Goal: Information Seeking & Learning: Learn about a topic

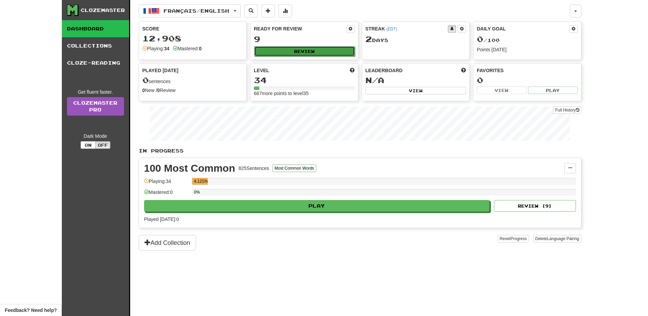
click at [324, 48] on button "Review" at bounding box center [304, 51] width 101 height 10
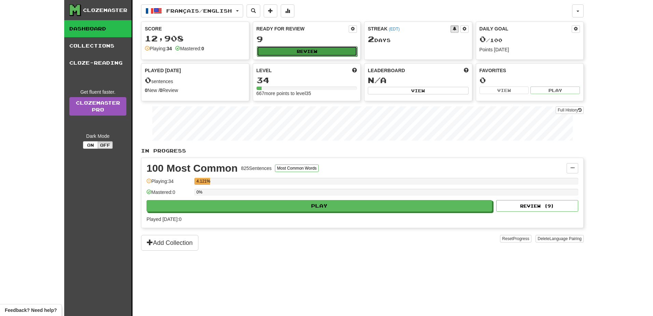
select select "**"
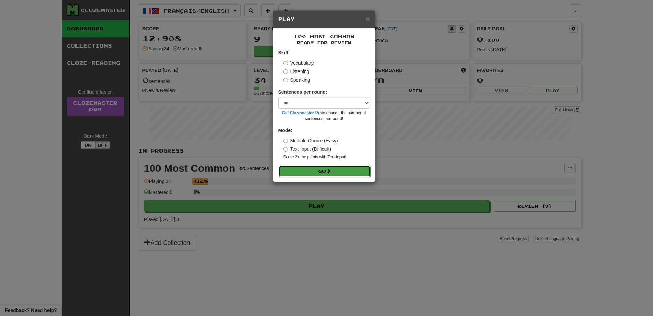
click at [343, 172] on button "Go" at bounding box center [325, 171] width 92 height 12
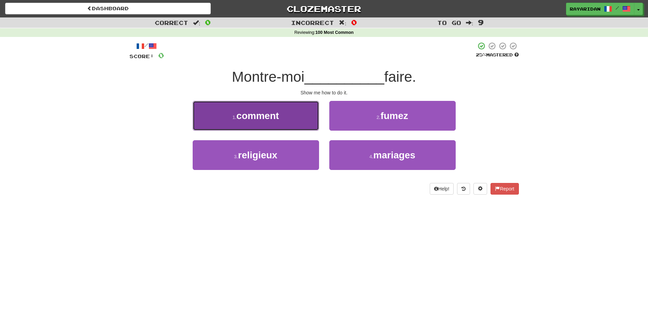
click at [287, 108] on button "1 . comment" at bounding box center [256, 116] width 126 height 30
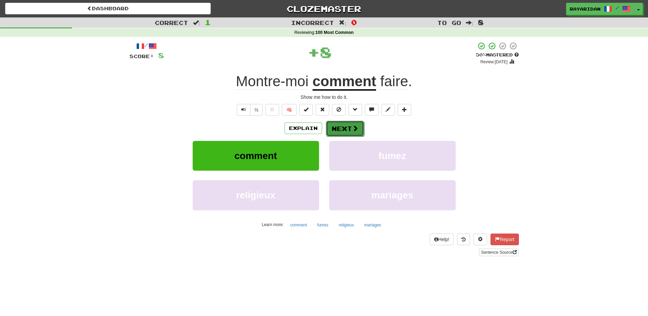
click at [354, 131] on span at bounding box center [355, 128] width 6 height 6
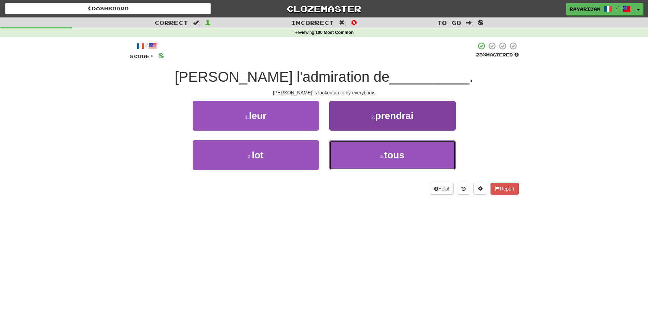
click at [386, 170] on button "4 . tous" at bounding box center [392, 155] width 126 height 30
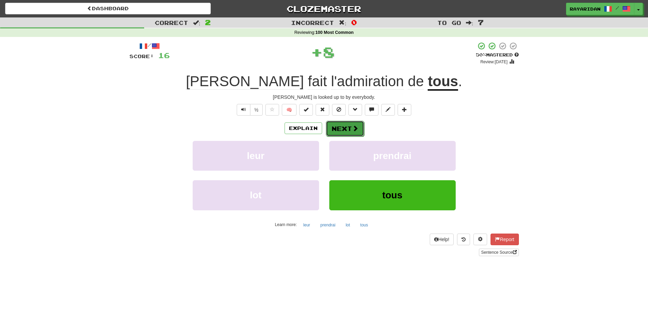
click at [355, 125] on span at bounding box center [355, 128] width 6 height 6
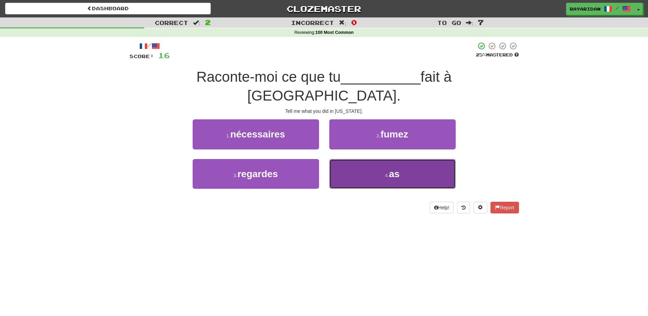
click at [380, 160] on button "4 . as" at bounding box center [392, 174] width 126 height 30
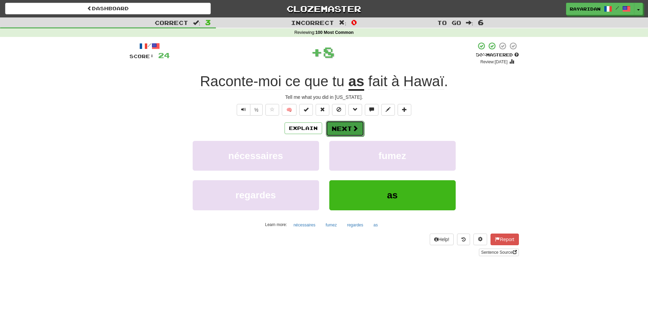
click at [345, 121] on button "Next" at bounding box center [345, 129] width 38 height 16
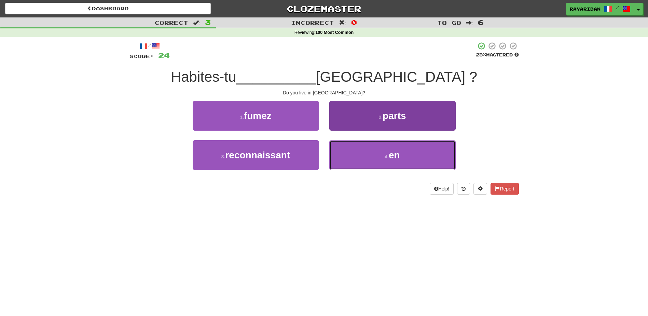
drag, startPoint x: 398, startPoint y: 159, endPoint x: 389, endPoint y: 158, distance: 9.6
click at [399, 159] on span "en" at bounding box center [394, 155] width 11 height 11
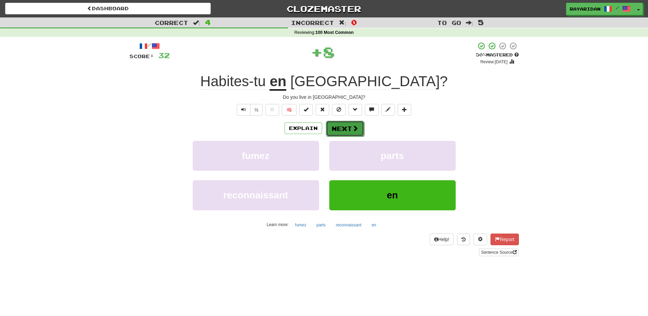
click at [348, 135] on button "Next" at bounding box center [345, 129] width 38 height 16
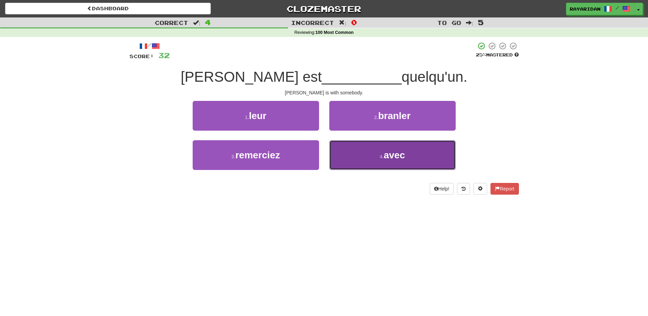
click at [391, 157] on span "avec" at bounding box center [394, 155] width 21 height 11
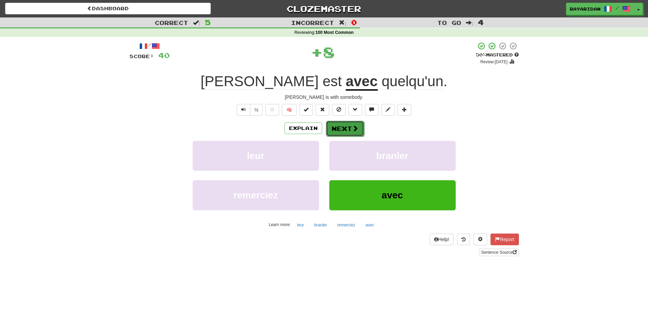
click at [356, 129] on span at bounding box center [355, 128] width 6 height 6
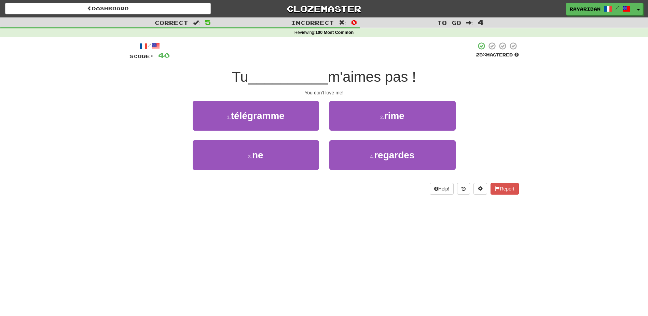
click at [294, 170] on div "3 . ne" at bounding box center [256, 159] width 137 height 39
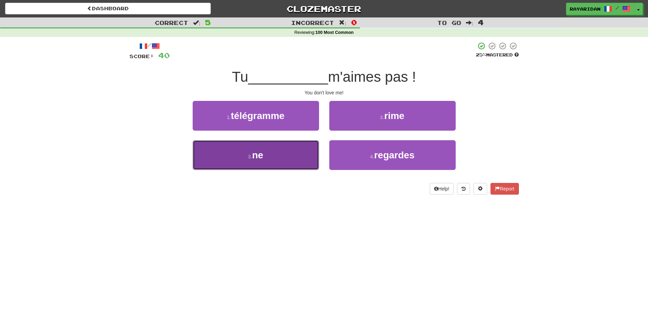
click at [307, 157] on button "3 . ne" at bounding box center [256, 155] width 126 height 30
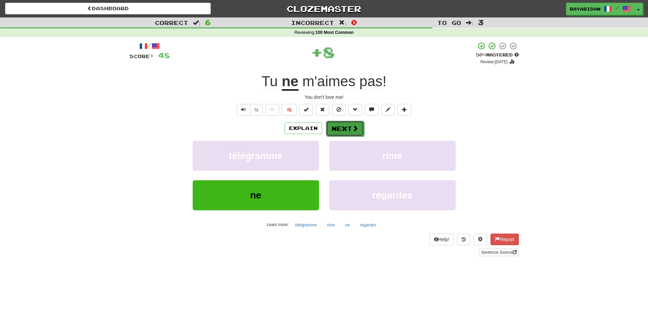
click at [350, 129] on button "Next" at bounding box center [345, 129] width 38 height 16
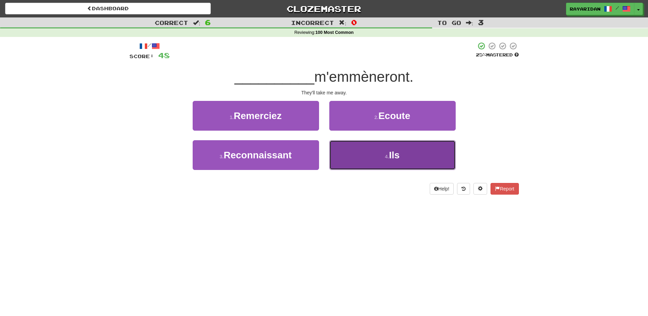
click at [376, 165] on button "4 . Ils" at bounding box center [392, 155] width 126 height 30
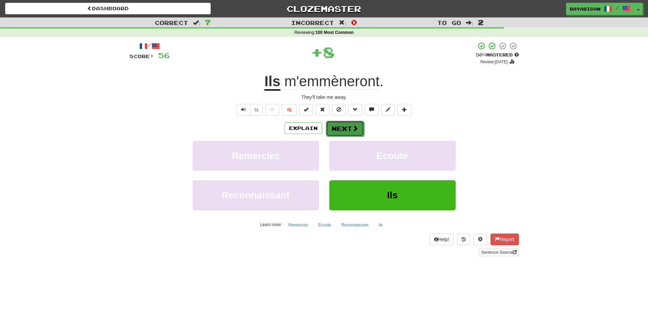
click at [348, 127] on button "Next" at bounding box center [345, 129] width 38 height 16
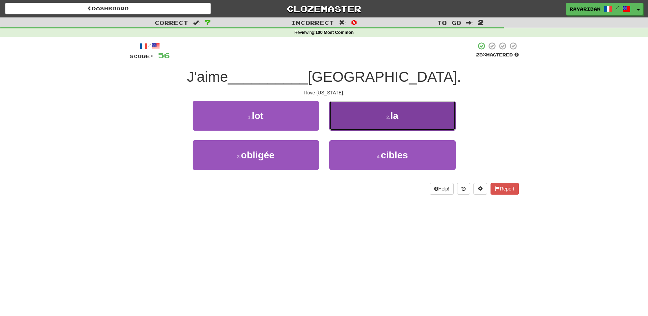
click at [395, 119] on span "la" at bounding box center [395, 115] width 8 height 11
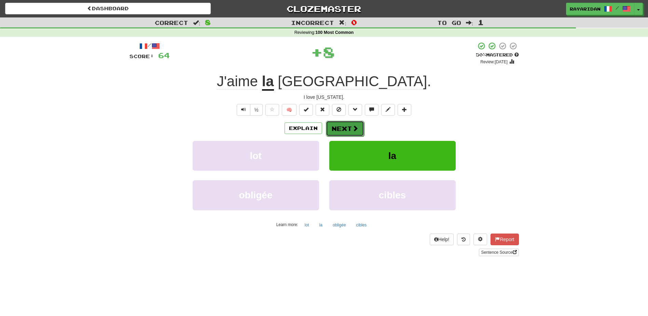
click at [352, 130] on span at bounding box center [355, 128] width 6 height 6
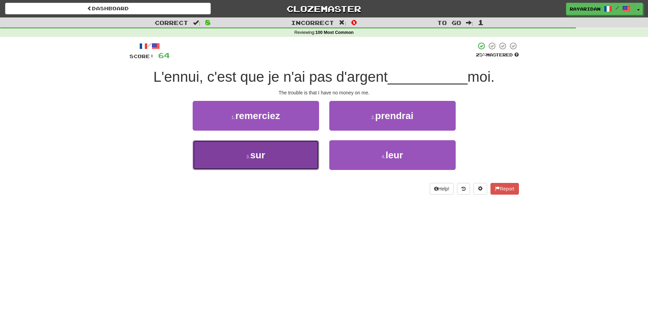
click at [255, 159] on span "sur" at bounding box center [258, 155] width 15 height 11
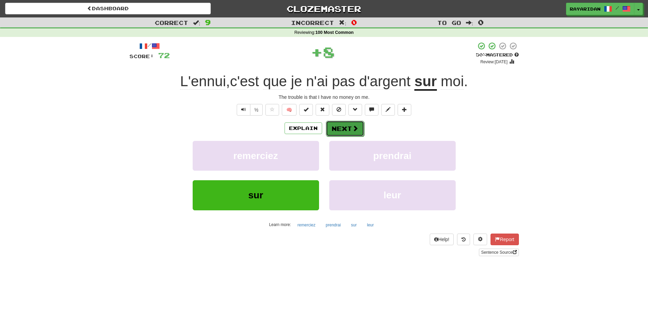
click at [347, 134] on button "Next" at bounding box center [345, 129] width 38 height 16
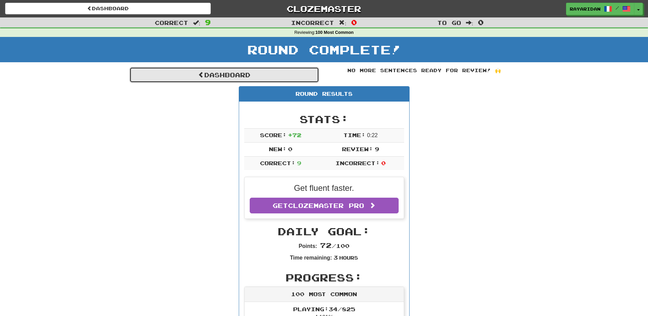
click at [254, 73] on link "Dashboard" at bounding box center [225, 75] width 190 height 16
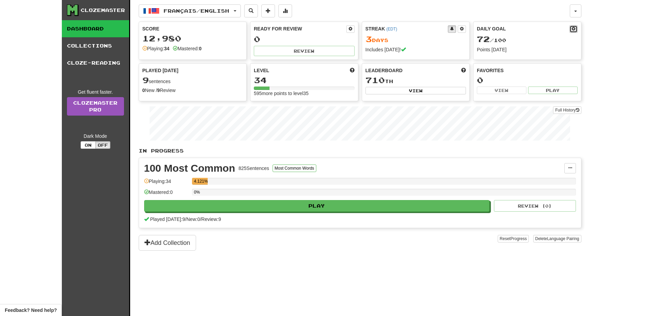
click at [572, 32] on button at bounding box center [574, 29] width 8 height 8
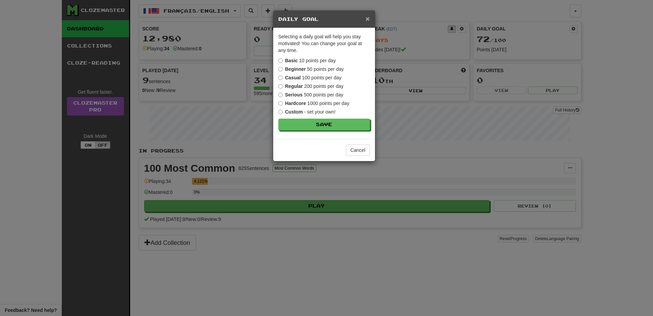
click at [366, 19] on span "×" at bounding box center [368, 19] width 4 height 8
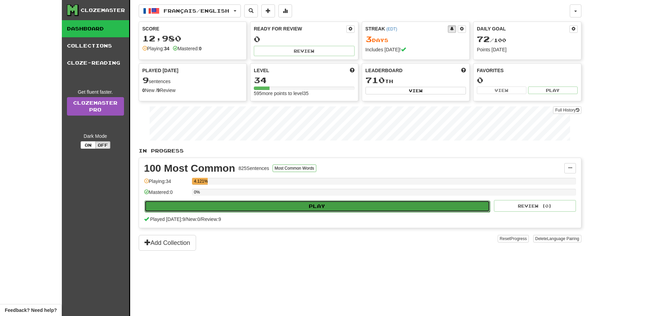
click at [317, 203] on button "Play" at bounding box center [318, 206] width 346 height 12
select select "**"
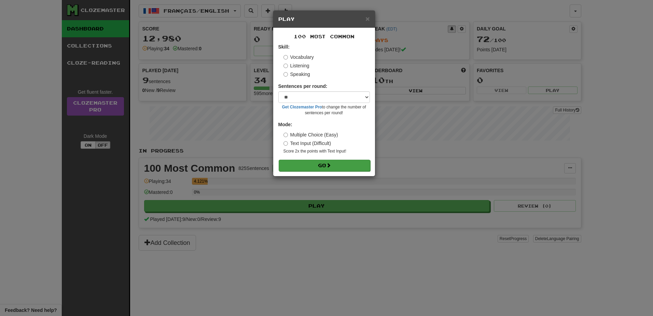
click at [316, 160] on form "Skill: Vocabulary Listening Speaking Sentences per round: * ** ** ** ** ** *** …" at bounding box center [325, 106] width 92 height 127
click at [331, 164] on span at bounding box center [328, 165] width 5 height 5
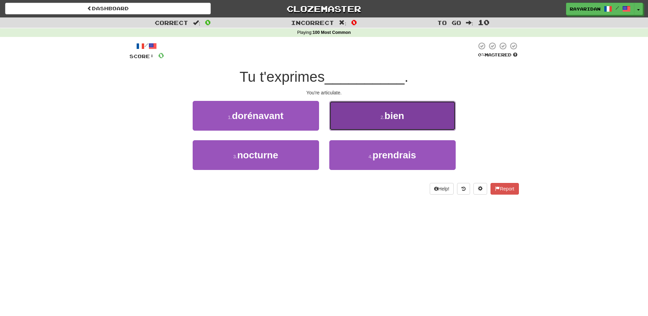
click at [407, 108] on button "2 . bien" at bounding box center [392, 116] width 126 height 30
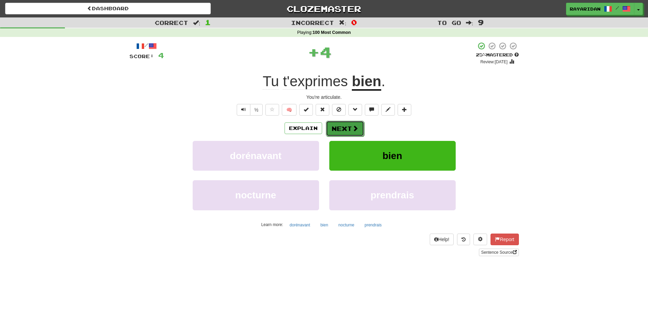
click at [345, 132] on button "Next" at bounding box center [345, 129] width 38 height 16
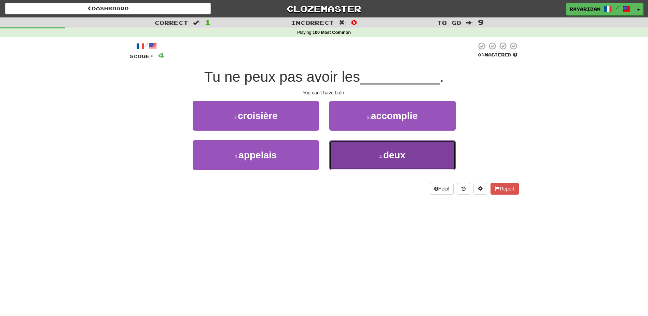
click at [377, 152] on button "4 . deux" at bounding box center [392, 155] width 126 height 30
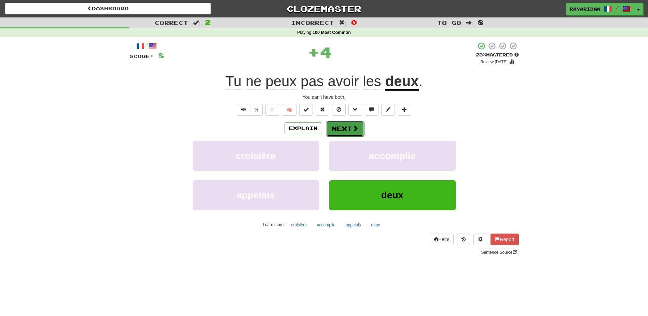
click at [357, 128] on span at bounding box center [355, 128] width 6 height 6
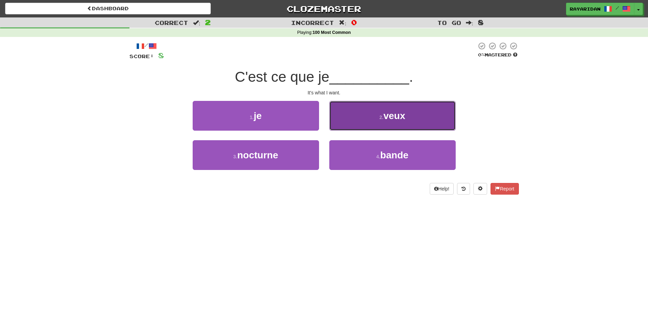
click at [413, 109] on button "2 . veux" at bounding box center [392, 116] width 126 height 30
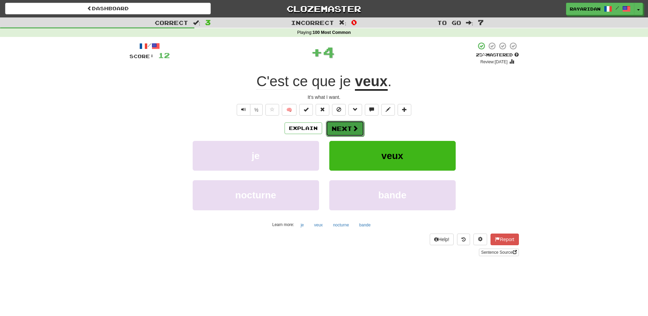
click at [343, 126] on button "Next" at bounding box center [345, 129] width 38 height 16
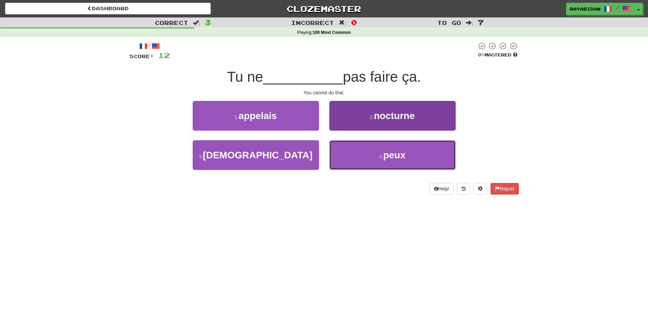
click at [373, 160] on button "4 . peux" at bounding box center [392, 155] width 126 height 30
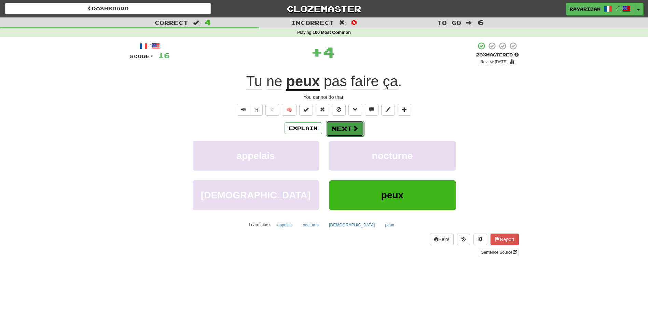
click at [340, 127] on button "Next" at bounding box center [345, 129] width 38 height 16
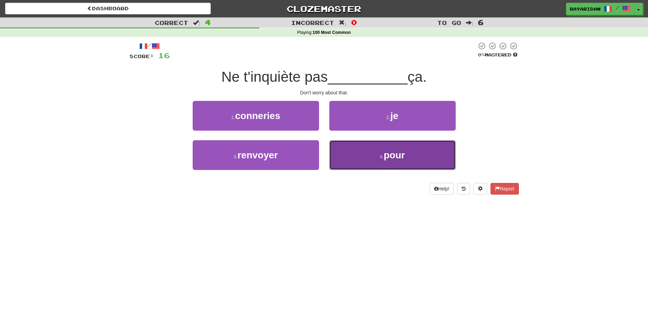
click at [411, 169] on button "4 . pour" at bounding box center [392, 155] width 126 height 30
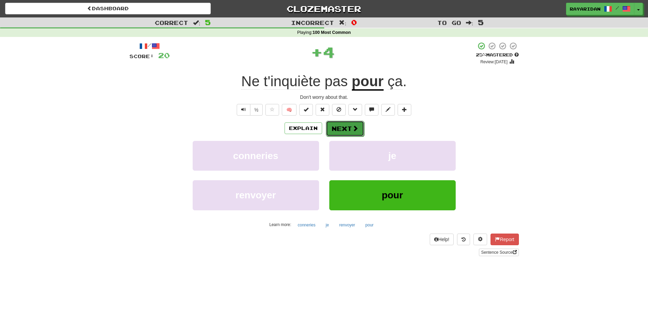
click at [351, 135] on button "Next" at bounding box center [345, 129] width 38 height 16
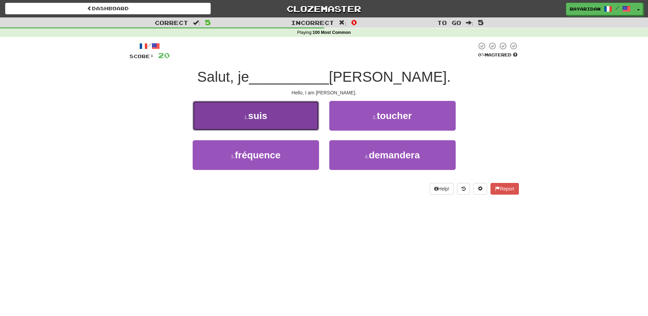
click at [283, 107] on button "1 . suis" at bounding box center [256, 116] width 126 height 30
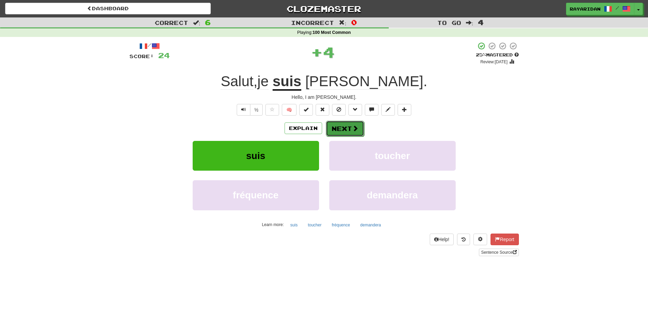
click at [356, 127] on span at bounding box center [355, 128] width 6 height 6
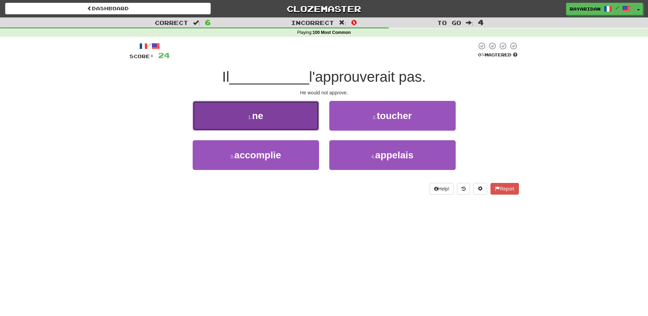
click at [282, 122] on button "1 . ne" at bounding box center [256, 116] width 126 height 30
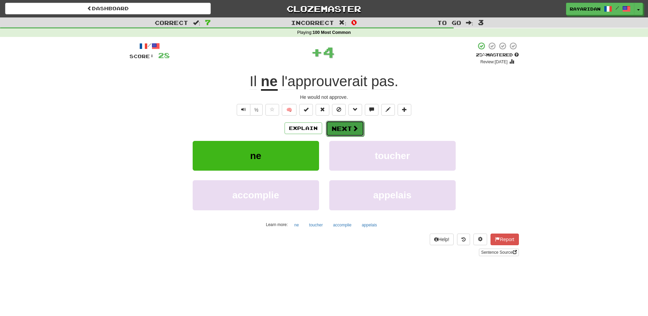
click at [335, 130] on button "Next" at bounding box center [345, 129] width 38 height 16
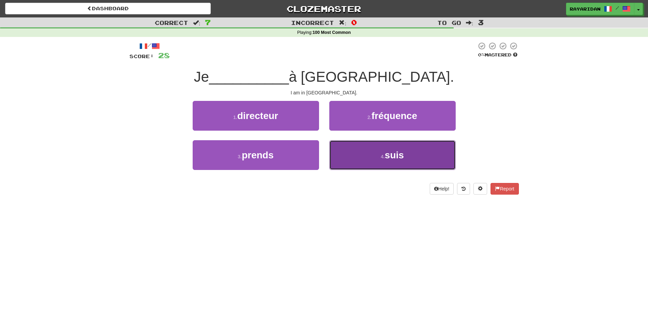
click at [355, 158] on button "4 . suis" at bounding box center [392, 155] width 126 height 30
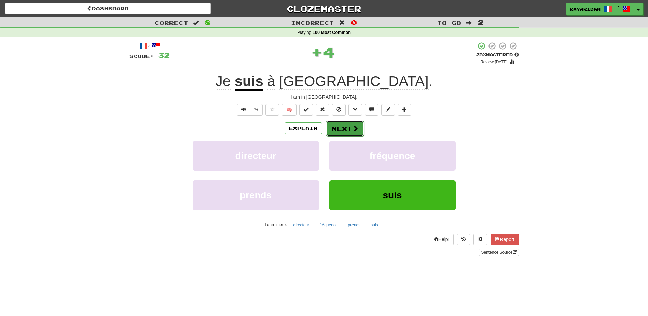
click at [349, 134] on button "Next" at bounding box center [345, 129] width 38 height 16
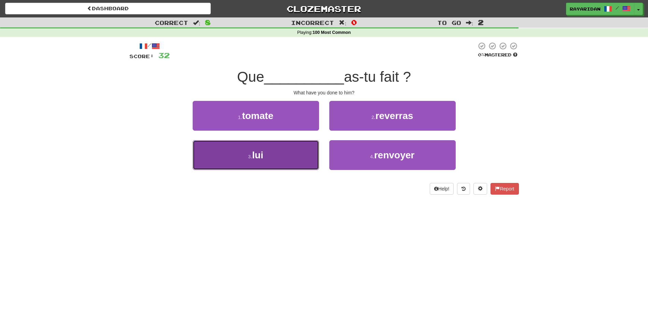
click at [284, 153] on button "3 . lui" at bounding box center [256, 155] width 126 height 30
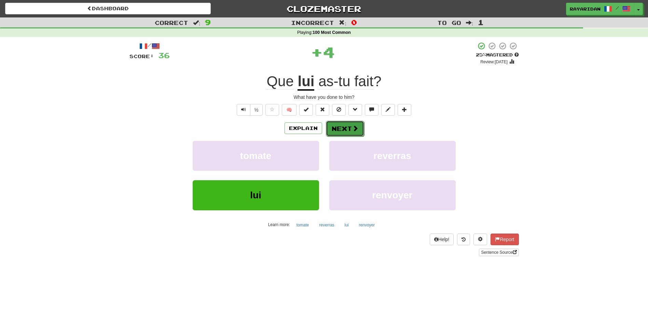
click at [350, 127] on button "Next" at bounding box center [345, 129] width 38 height 16
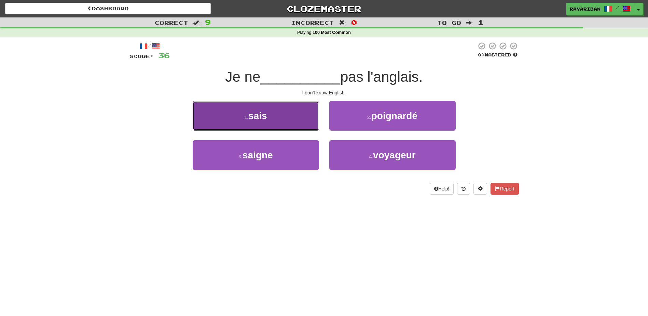
click at [274, 108] on button "1 . sais" at bounding box center [256, 116] width 126 height 30
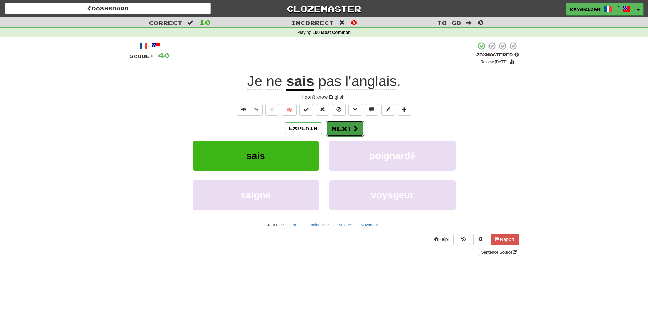
click at [347, 130] on button "Next" at bounding box center [345, 129] width 38 height 16
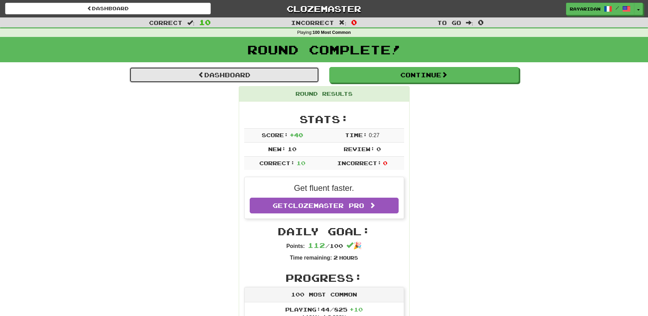
click at [264, 72] on link "Dashboard" at bounding box center [225, 75] width 190 height 16
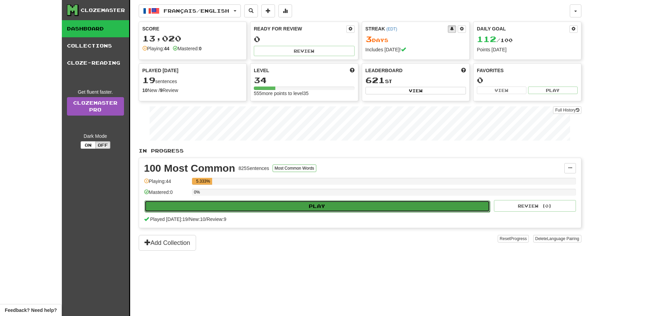
click at [242, 211] on button "Play" at bounding box center [318, 206] width 346 height 12
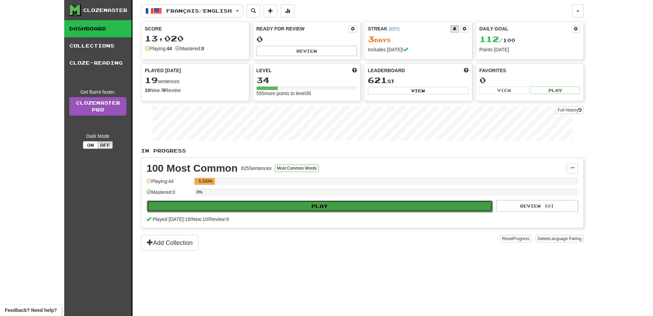
select select "**"
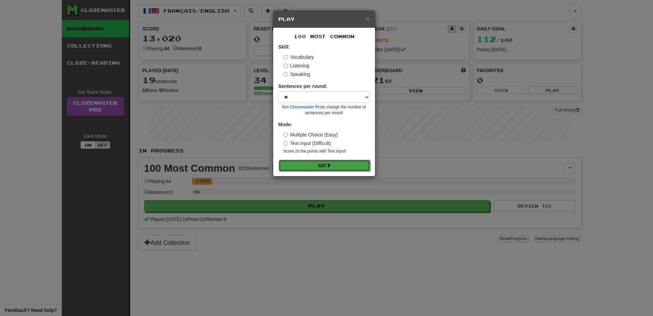
click at [315, 161] on button "Go" at bounding box center [325, 166] width 92 height 12
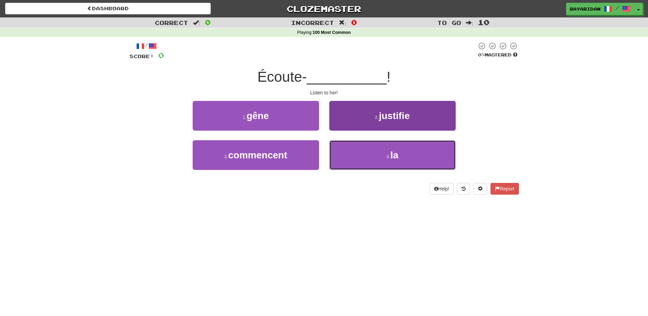
drag, startPoint x: 359, startPoint y: 147, endPoint x: 360, endPoint y: 140, distance: 6.5
click at [360, 143] on button "4 . la" at bounding box center [392, 155] width 126 height 30
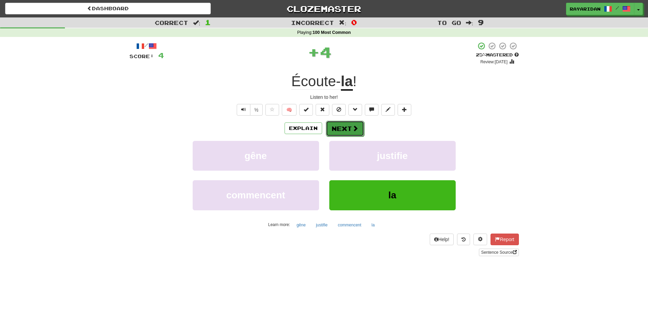
click at [349, 132] on button "Next" at bounding box center [345, 129] width 38 height 16
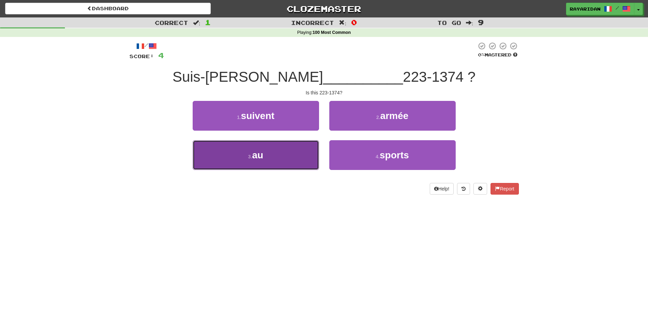
click at [296, 164] on button "3 . au" at bounding box center [256, 155] width 126 height 30
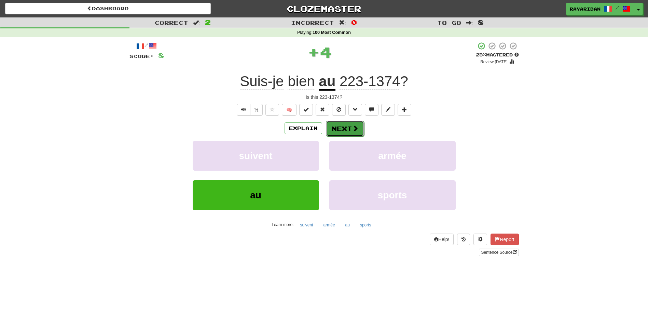
click at [355, 134] on button "Next" at bounding box center [345, 129] width 38 height 16
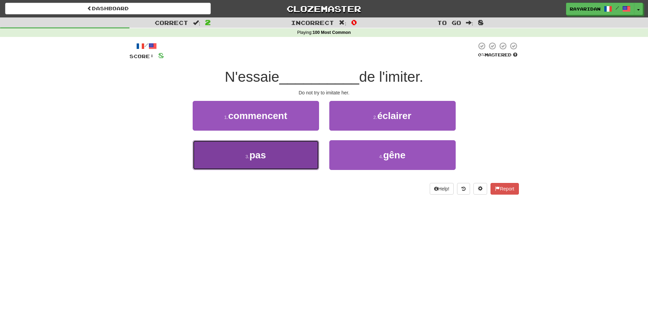
click at [299, 161] on button "3 . pas" at bounding box center [256, 155] width 126 height 30
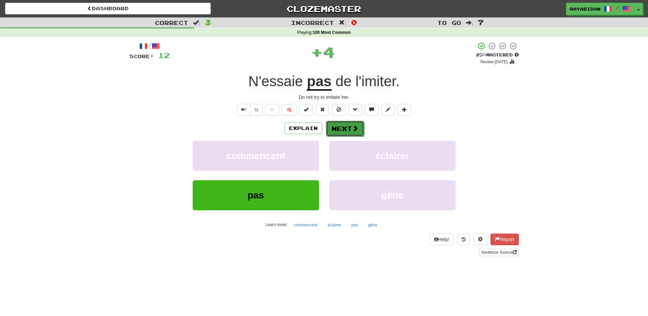
click at [347, 130] on button "Next" at bounding box center [345, 129] width 38 height 16
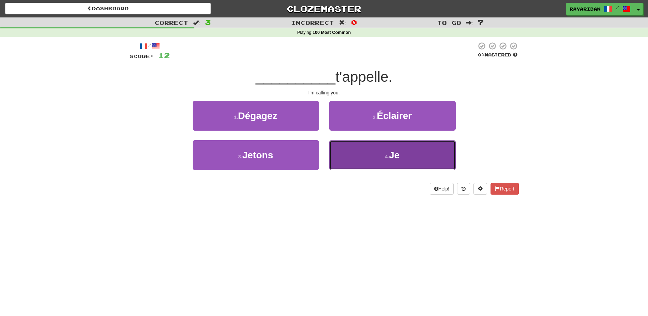
click at [392, 153] on span "Je" at bounding box center [394, 155] width 11 height 11
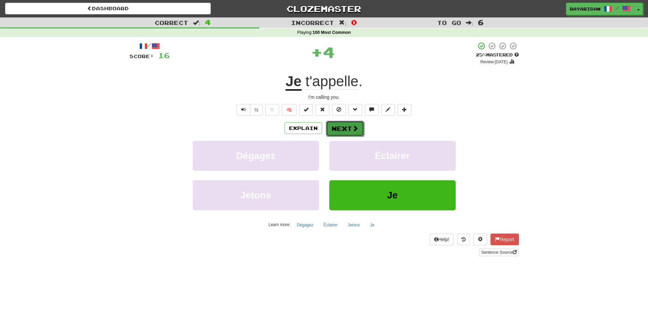
click at [335, 127] on button "Next" at bounding box center [345, 129] width 38 height 16
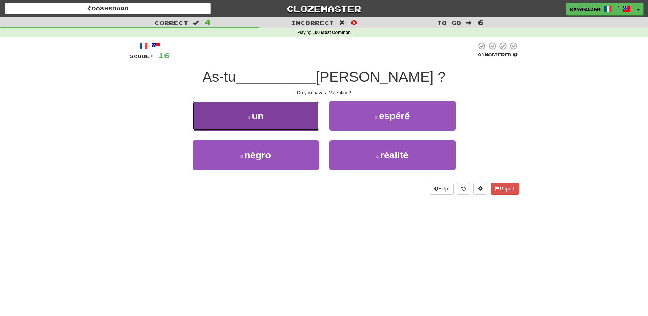
click at [303, 121] on button "1 . un" at bounding box center [256, 116] width 126 height 30
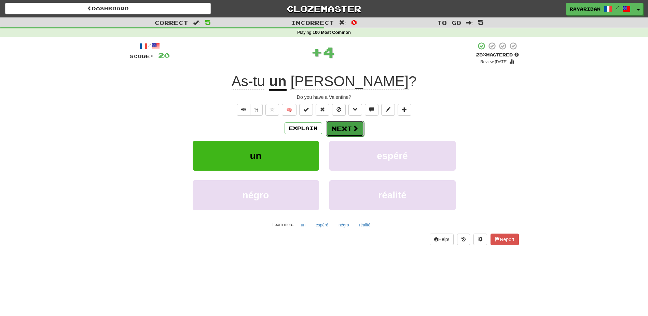
click at [358, 132] on button "Next" at bounding box center [345, 129] width 38 height 16
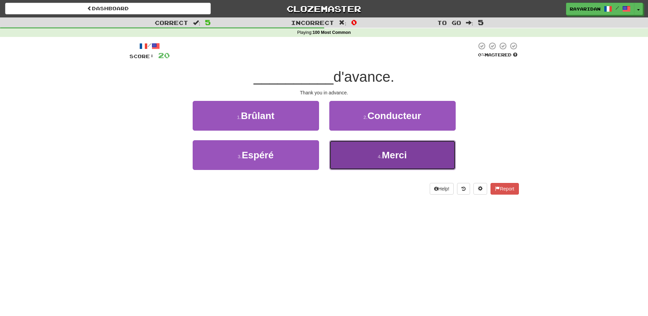
click at [394, 158] on span "Merci" at bounding box center [394, 155] width 25 height 11
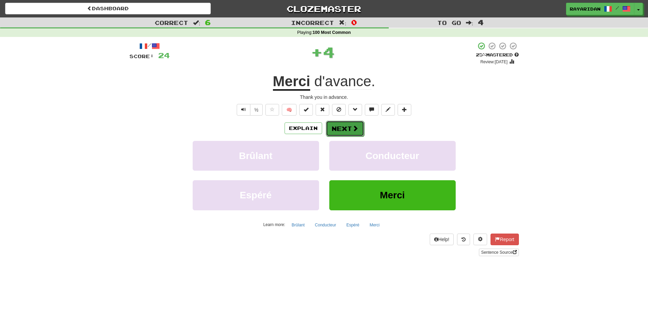
click at [355, 135] on button "Next" at bounding box center [345, 129] width 38 height 16
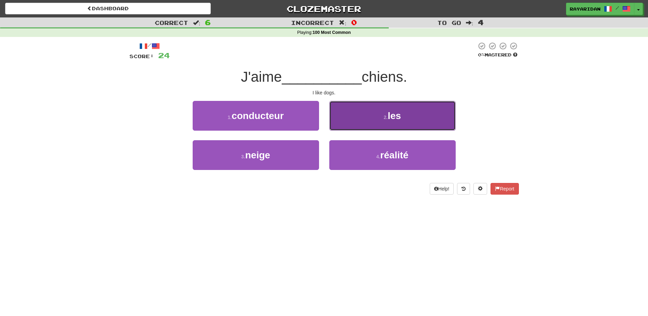
click at [443, 117] on button "2 . les" at bounding box center [392, 116] width 126 height 30
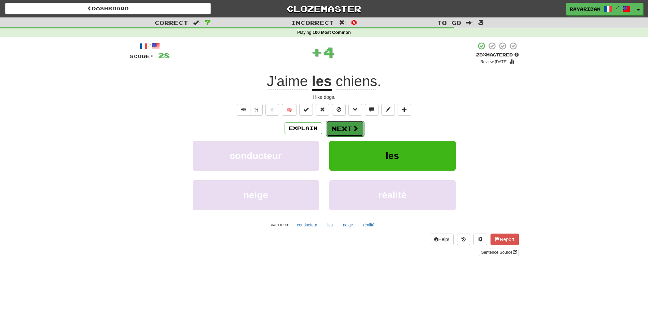
click at [352, 130] on span at bounding box center [355, 128] width 6 height 6
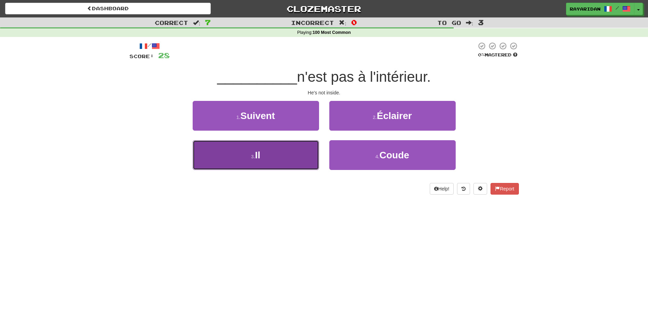
click at [278, 148] on button "3 . Il" at bounding box center [256, 155] width 126 height 30
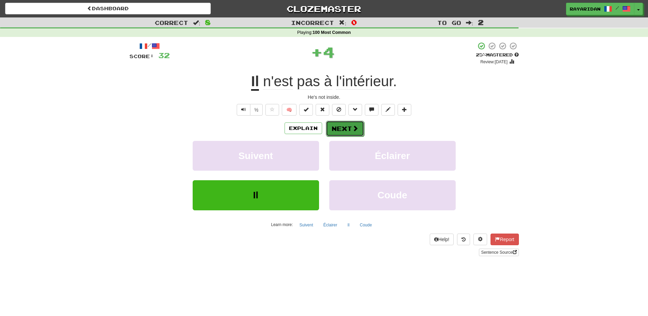
click at [355, 129] on span at bounding box center [355, 128] width 6 height 6
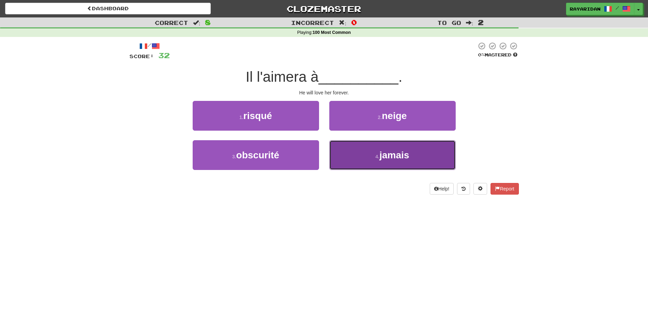
click at [390, 164] on button "4 . jamais" at bounding box center [392, 155] width 126 height 30
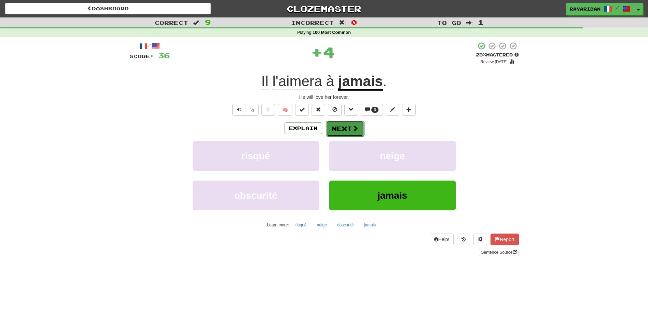
click at [340, 129] on button "Next" at bounding box center [345, 129] width 38 height 16
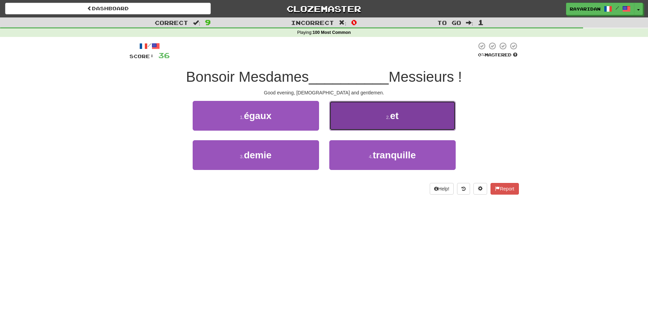
click at [405, 111] on button "2 . et" at bounding box center [392, 116] width 126 height 30
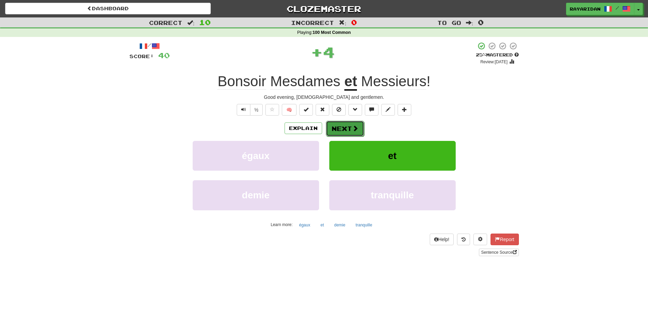
click at [352, 130] on span at bounding box center [355, 128] width 6 height 6
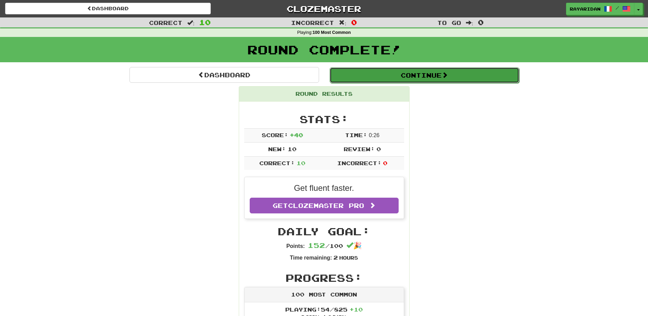
click at [423, 72] on button "Continue" at bounding box center [425, 75] width 190 height 16
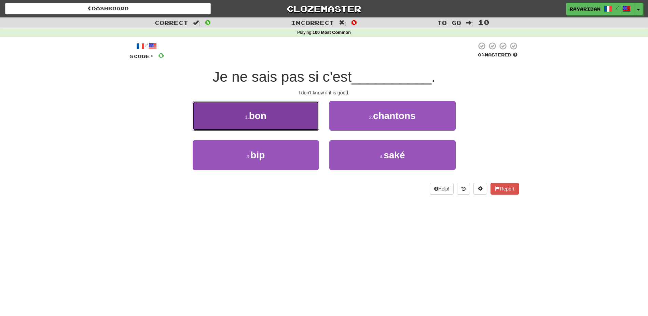
click at [252, 123] on button "1 . bon" at bounding box center [256, 116] width 126 height 30
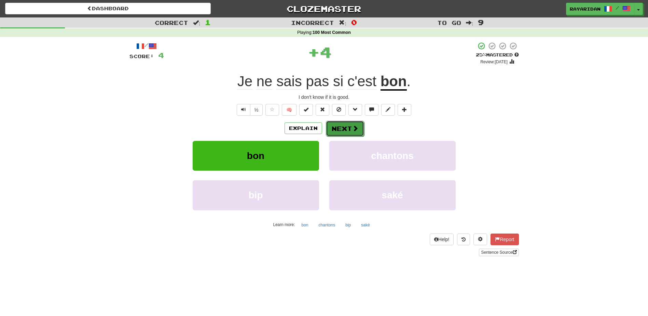
click at [352, 129] on span at bounding box center [355, 128] width 6 height 6
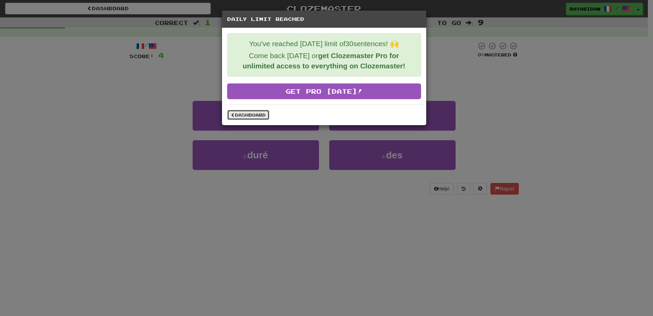
click at [250, 114] on link "Dashboard" at bounding box center [248, 115] width 42 height 10
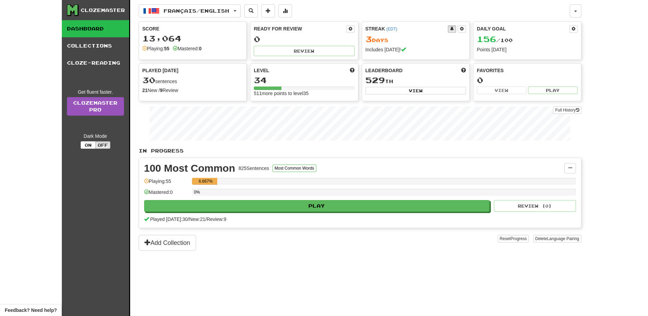
click at [300, 272] on div "Français / English Français / English Streak: 3 Review: 0 Daily Goal: 156 / 100…" at bounding box center [360, 166] width 443 height 333
